Goal: Task Accomplishment & Management: Manage account settings

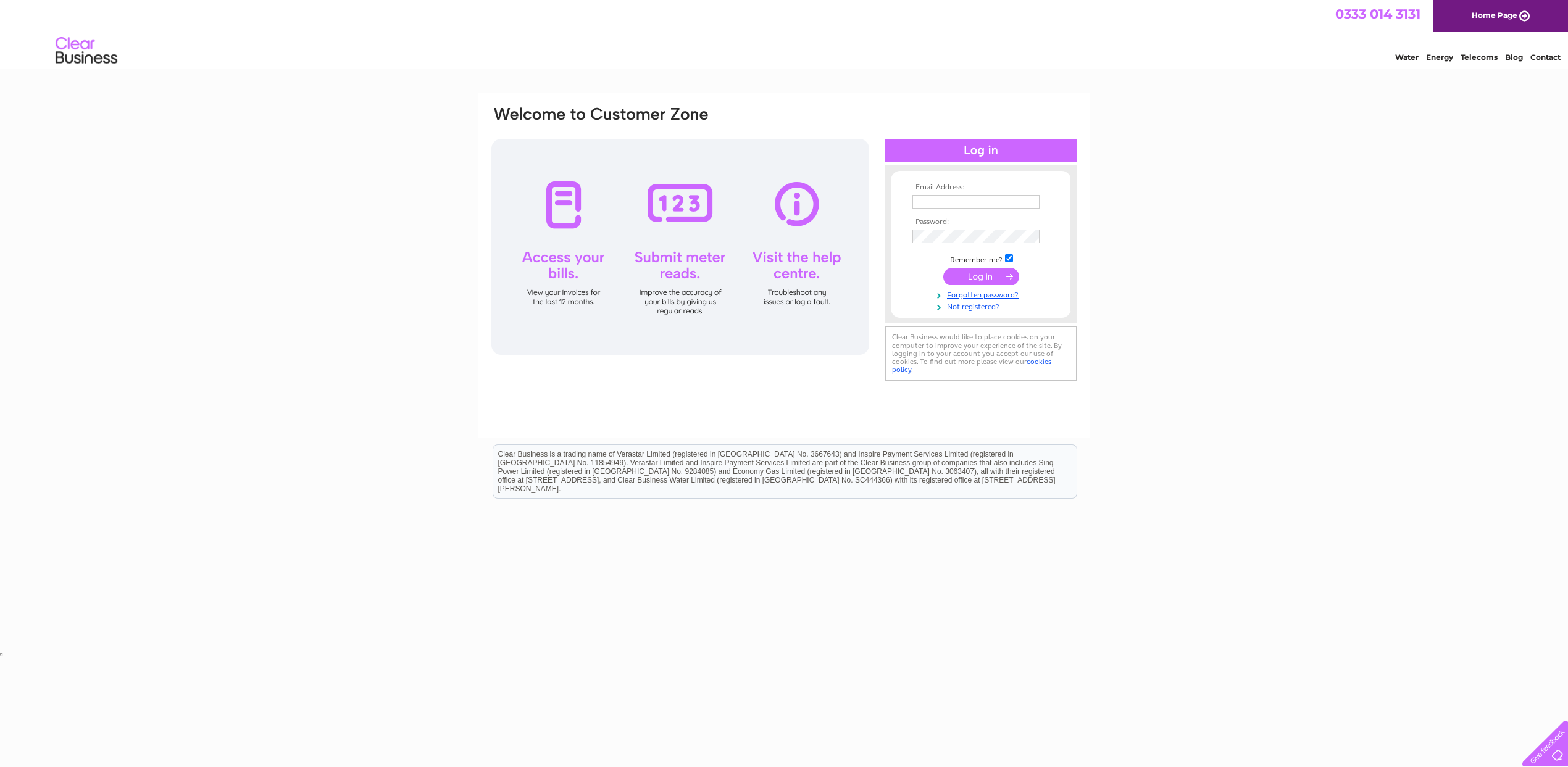
type input "Blg377367@gmail.com"
click at [966, 278] on input "submit" at bounding box center [980, 276] width 76 height 17
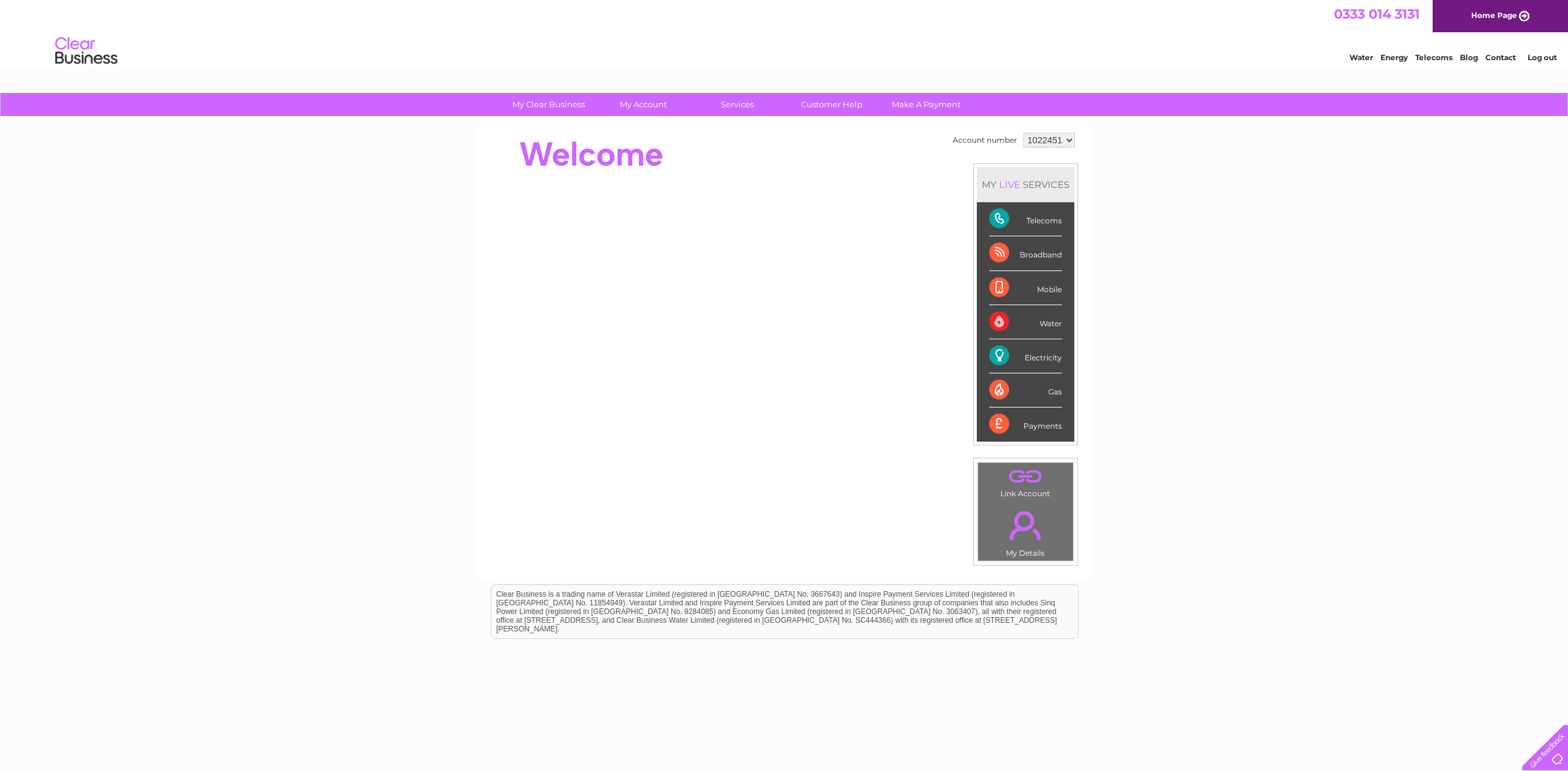
click at [1069, 140] on select "1022451" at bounding box center [1048, 139] width 51 height 15
click at [996, 352] on div "Electricity" at bounding box center [1025, 356] width 73 height 34
click at [639, 128] on link "Bills and Payments" at bounding box center [648, 130] width 103 height 25
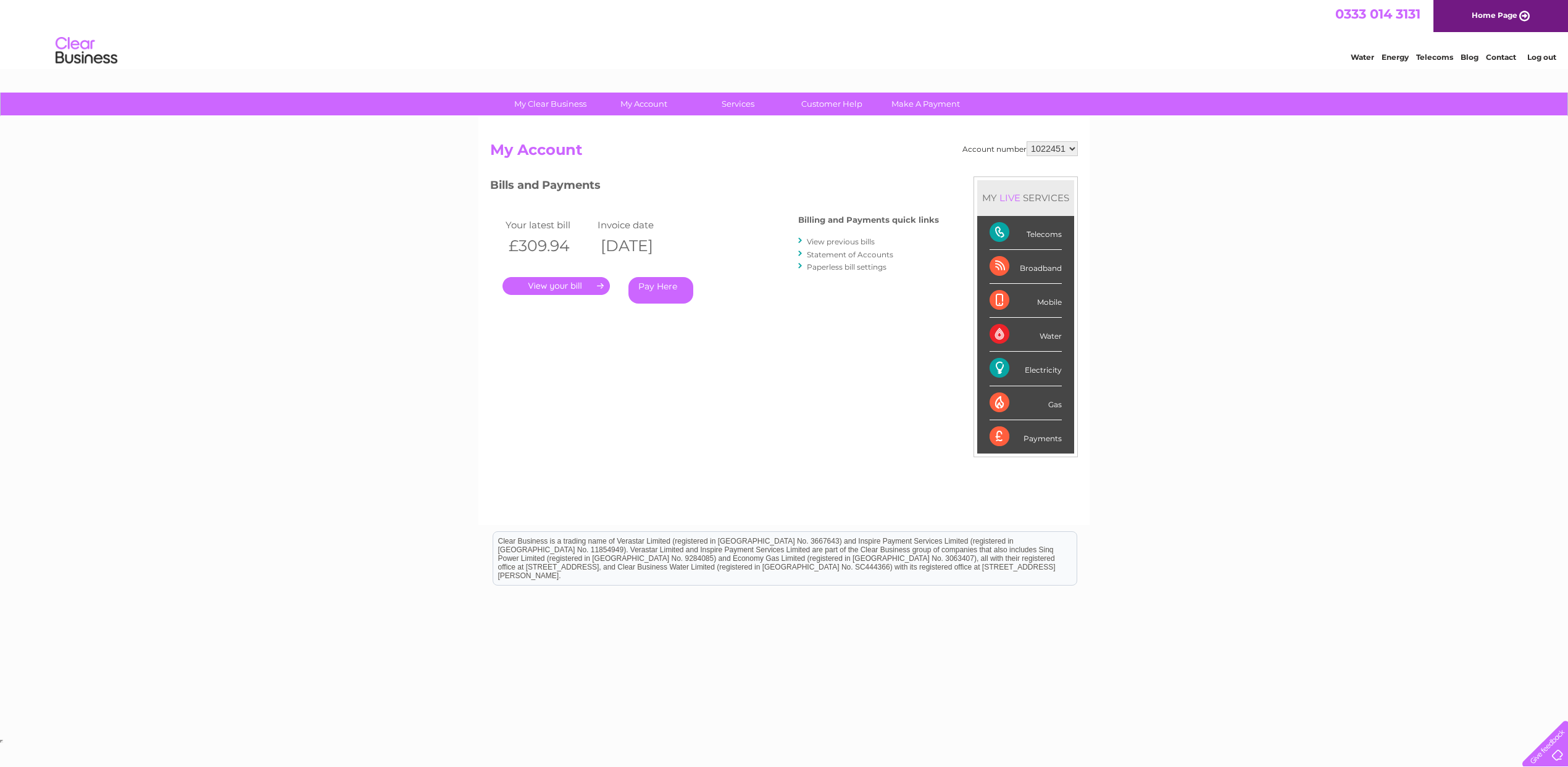
click at [854, 242] on link "View previous bills" at bounding box center [841, 242] width 68 height 10
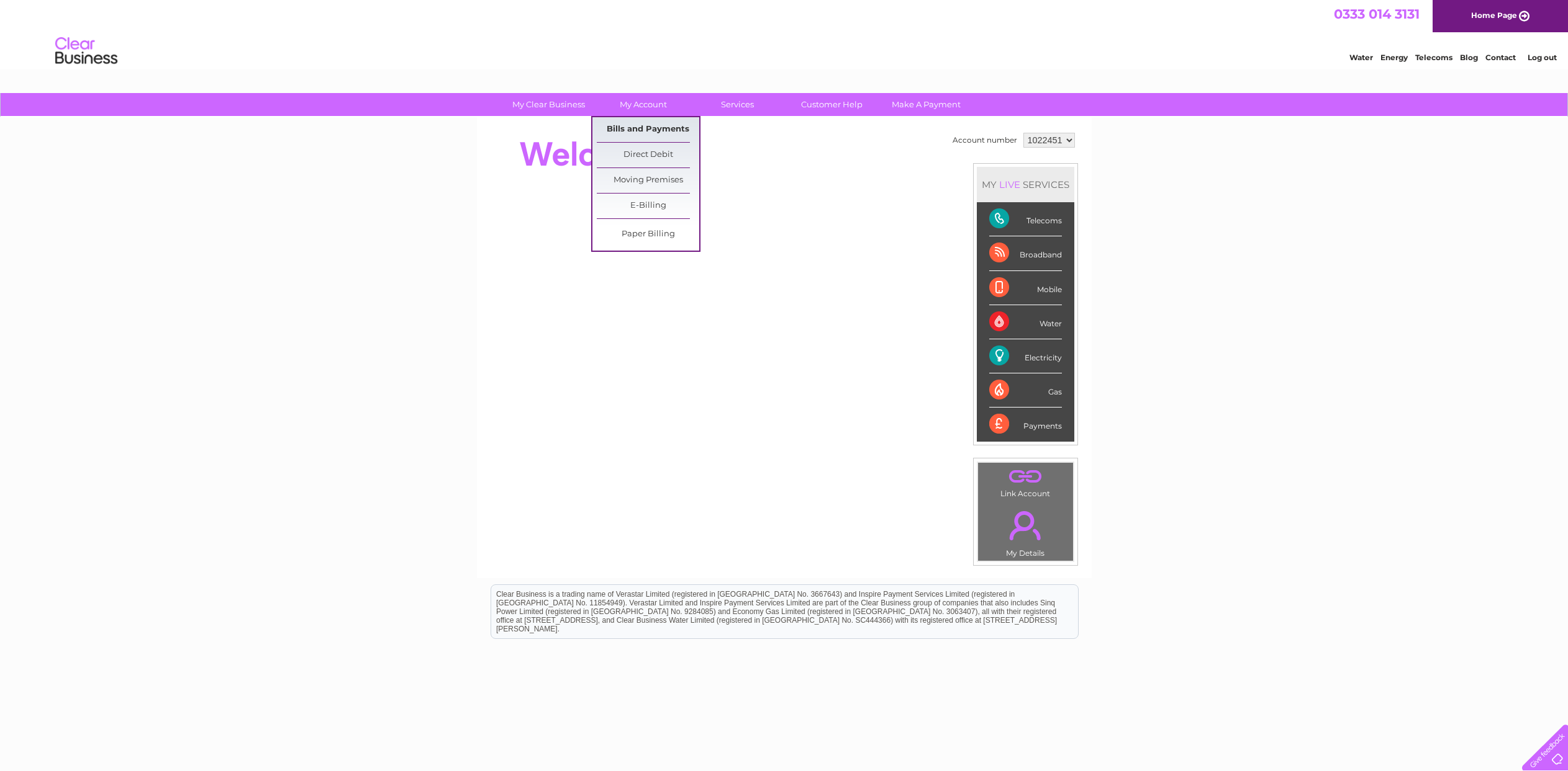
click at [643, 129] on link "Bills and Payments" at bounding box center [648, 130] width 103 height 25
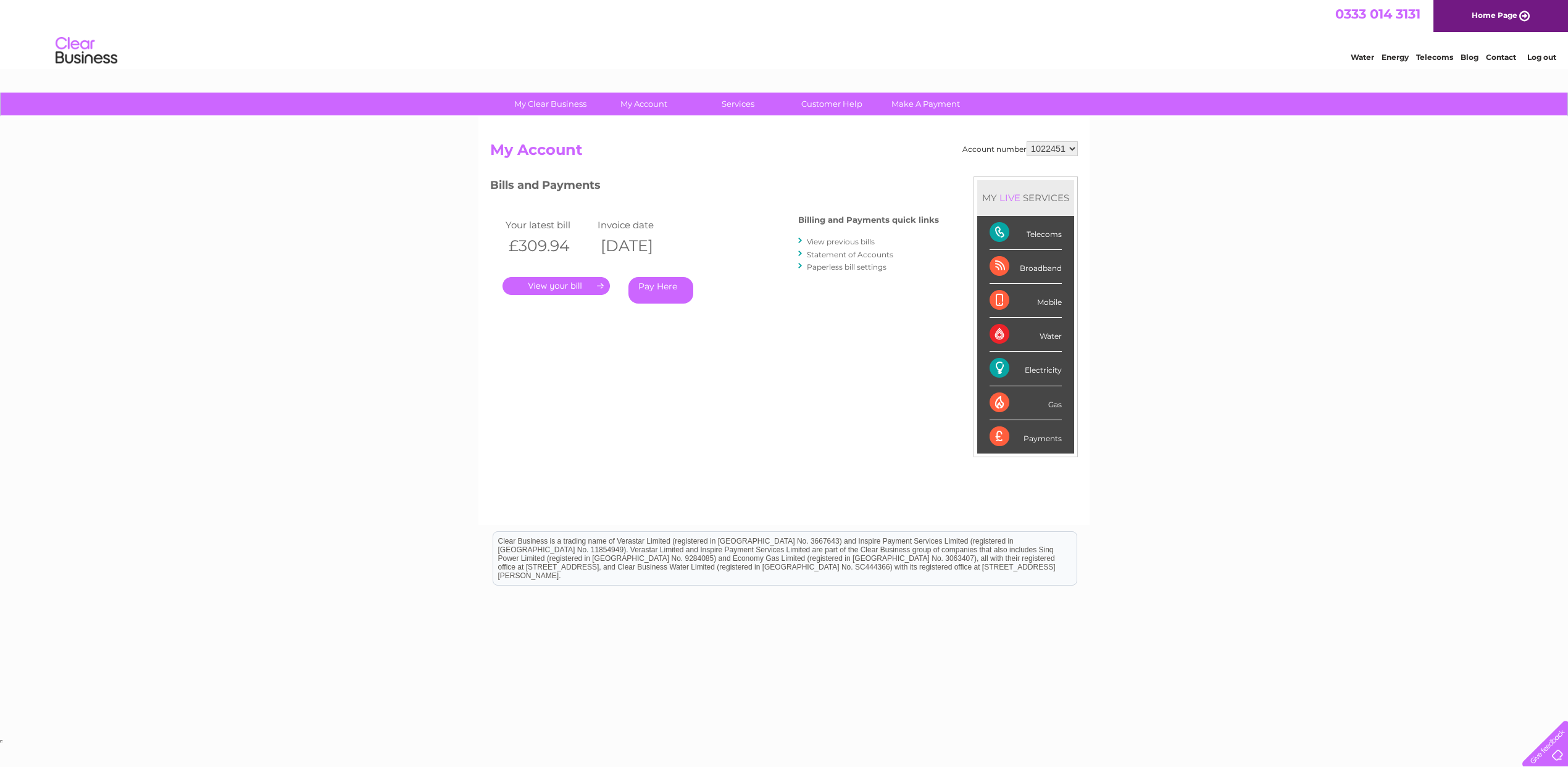
click at [826, 241] on link "View previous bills" at bounding box center [841, 242] width 68 height 10
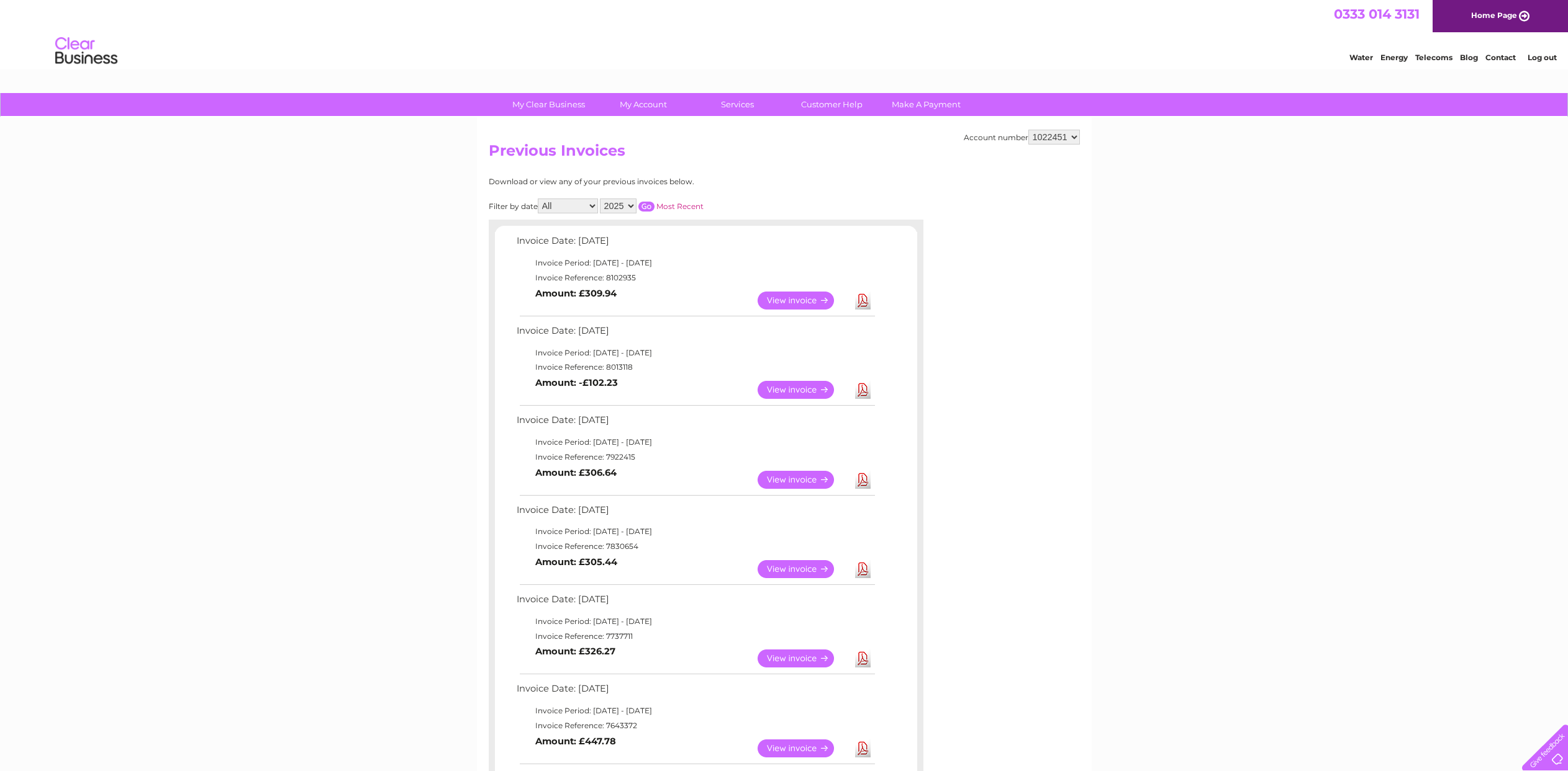
click at [782, 478] on link "View" at bounding box center [803, 480] width 91 height 18
click at [791, 387] on link "View" at bounding box center [803, 390] width 91 height 18
